Goal: Task Accomplishment & Management: Complete application form

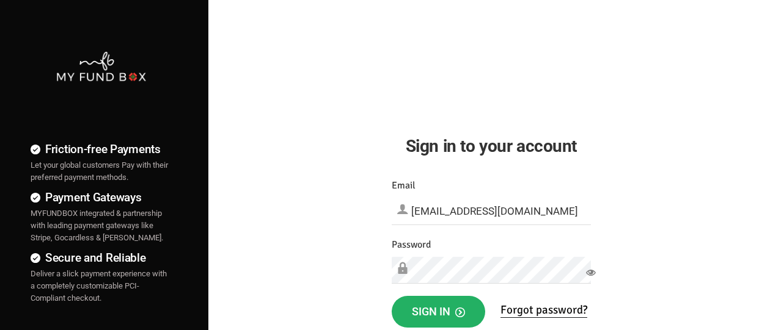
click at [438, 312] on span "Sign in" at bounding box center [438, 311] width 53 height 13
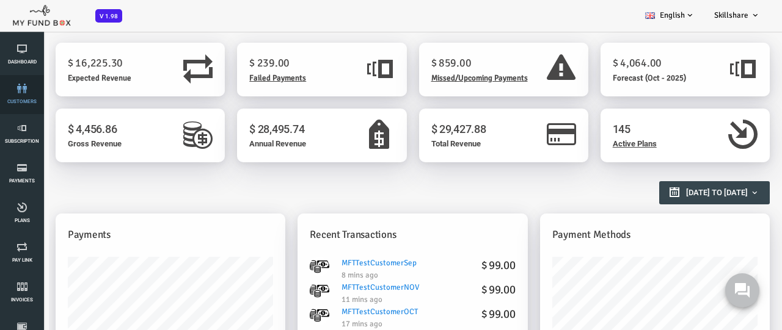
click at [22, 95] on link "customers" at bounding box center [22, 94] width 37 height 39
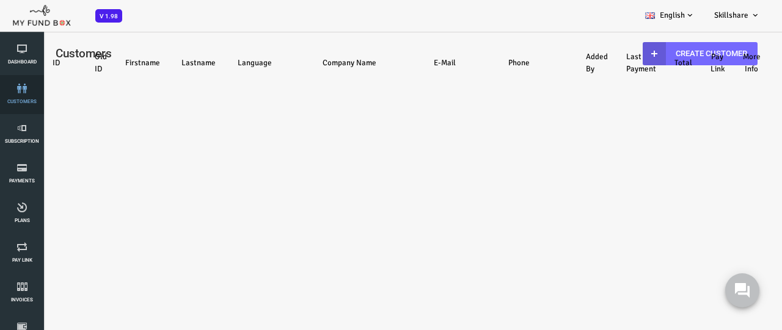
select select "100"
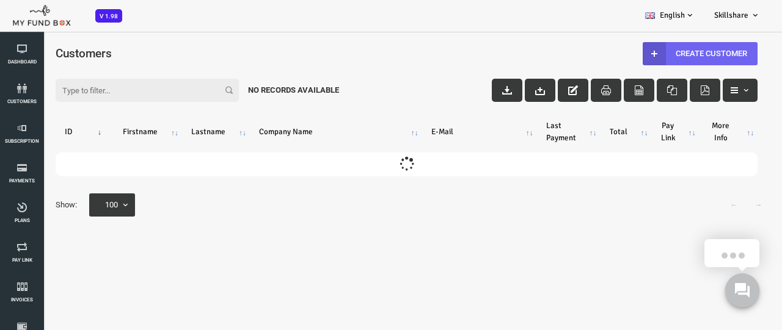
click at [667, 53] on link "Create Customer" at bounding box center [668, 53] width 115 height 23
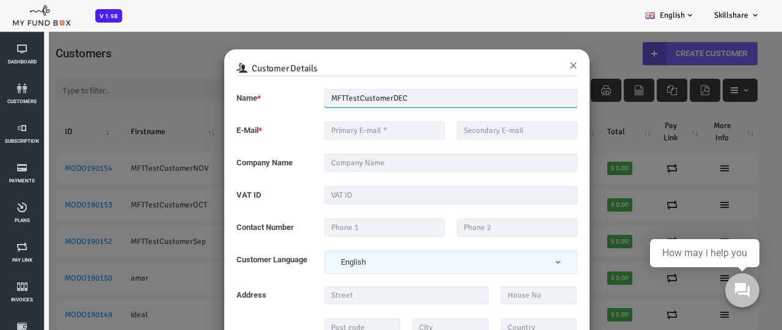
type input "MFTTestCustomerDEC"
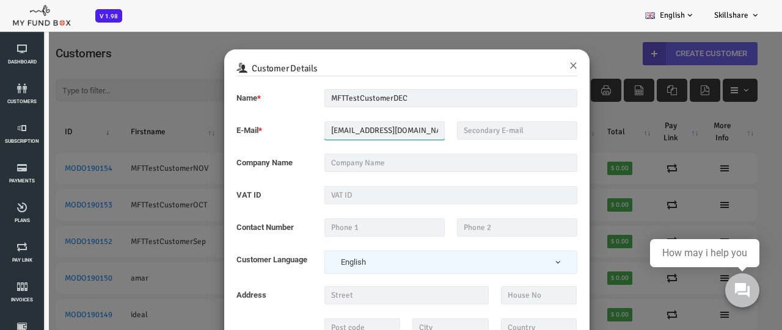
type input "[EMAIL_ADDRESS][DOMAIN_NAME]"
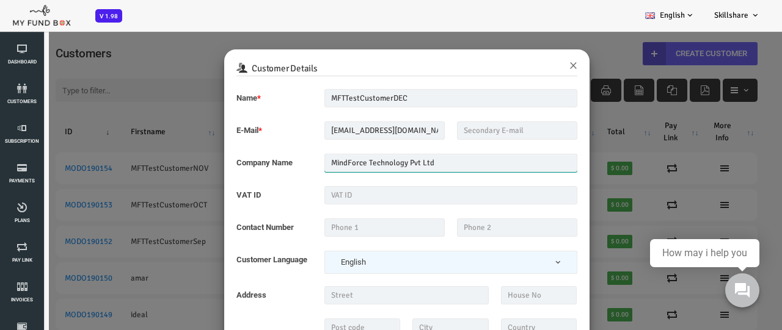
type input "MindForce Technology Pvt Ltd"
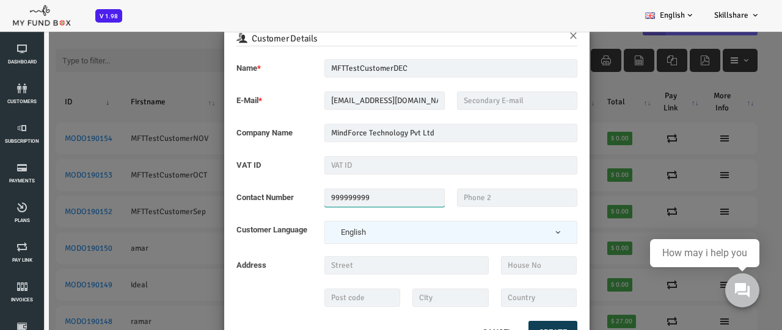
type input "999999999"
click at [520, 326] on button "Create" at bounding box center [521, 332] width 49 height 23
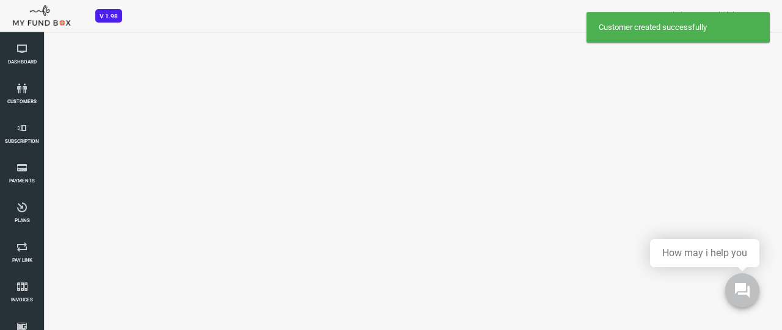
select select "100"
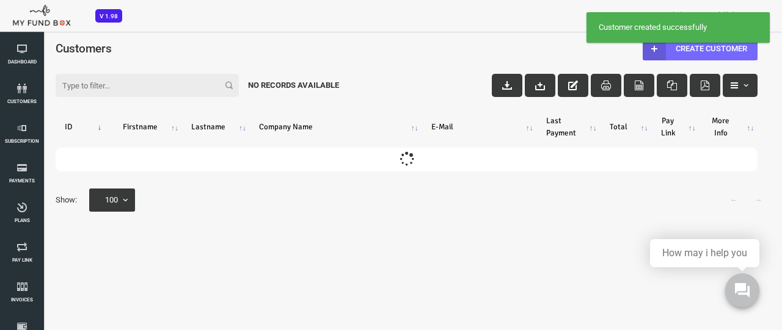
scroll to position [0, 0]
